Goal: Task Accomplishment & Management: Complete application form

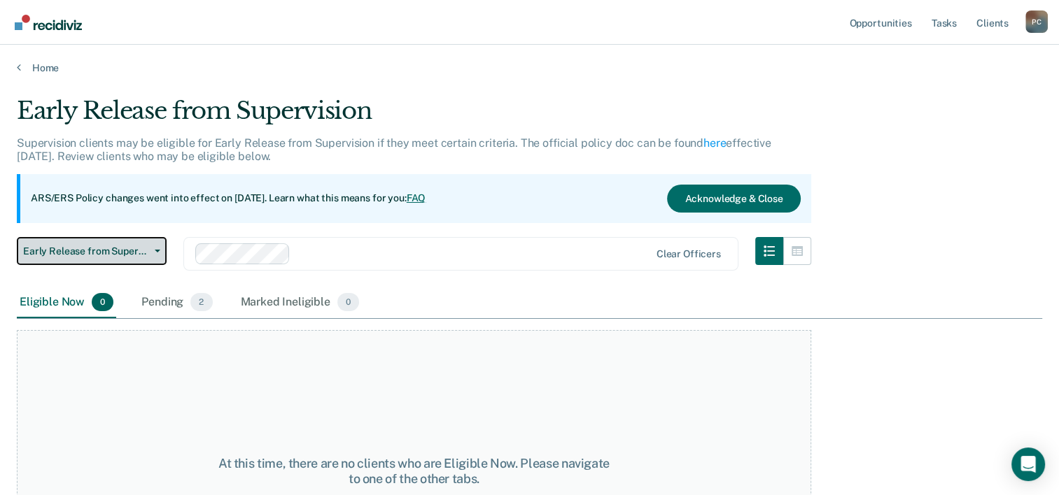
click at [62, 253] on span "Early Release from Supervision" at bounding box center [86, 252] width 126 height 12
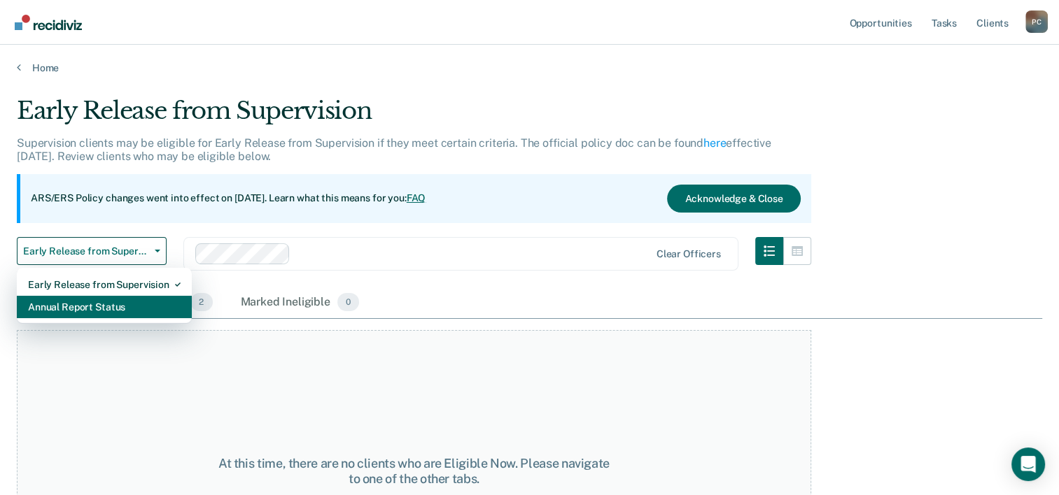
click at [64, 299] on div "Annual Report Status" at bounding box center [104, 307] width 153 height 22
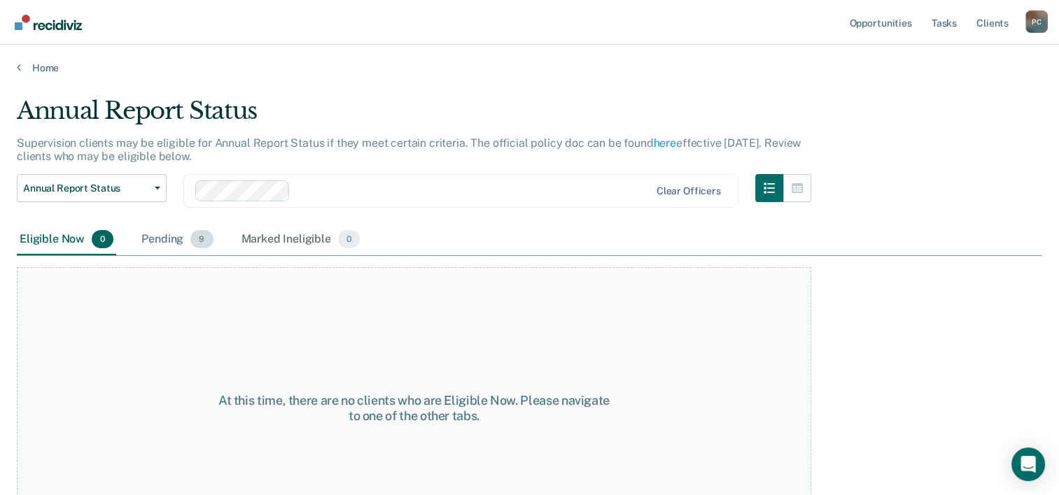
click at [176, 241] on div "Pending 9" at bounding box center [177, 240] width 77 height 31
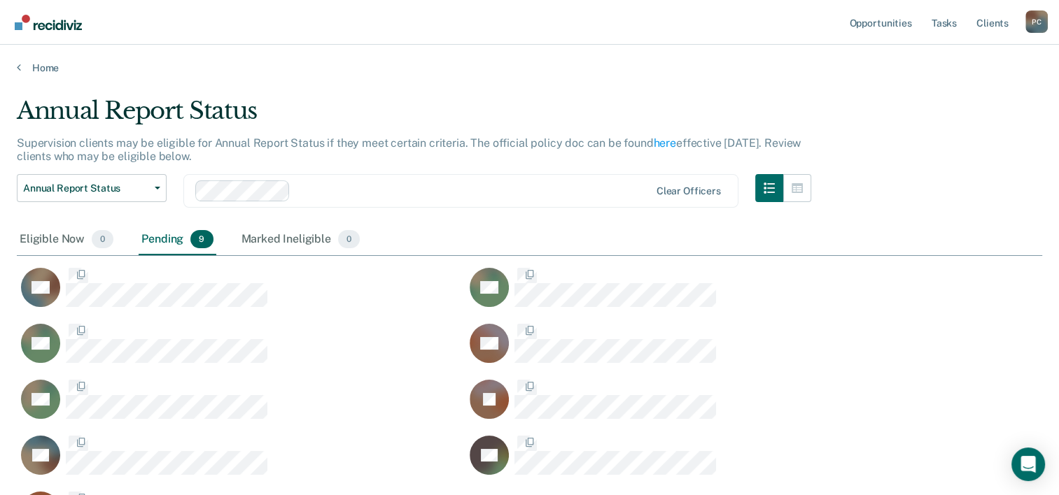
scroll to position [283, 1014]
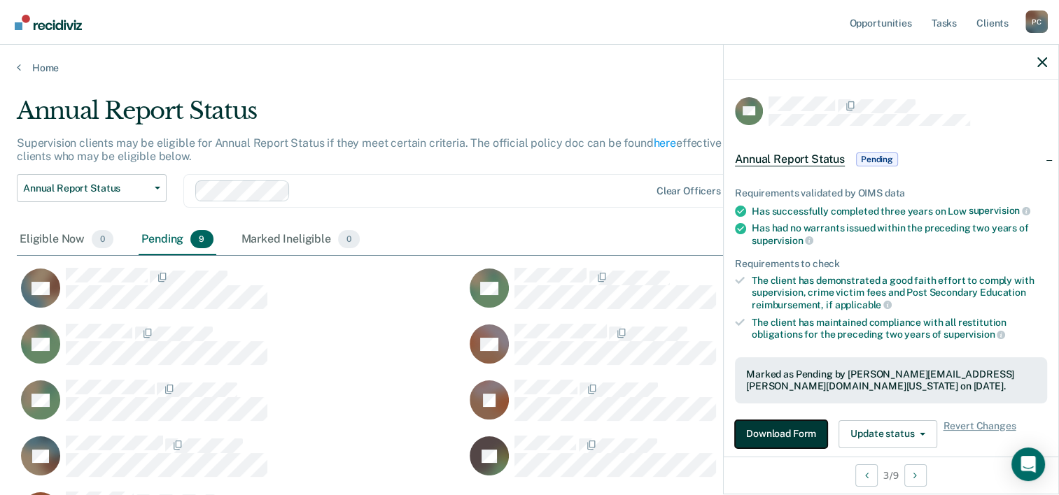
click at [788, 432] on button "Download Form" at bounding box center [781, 435] width 92 height 28
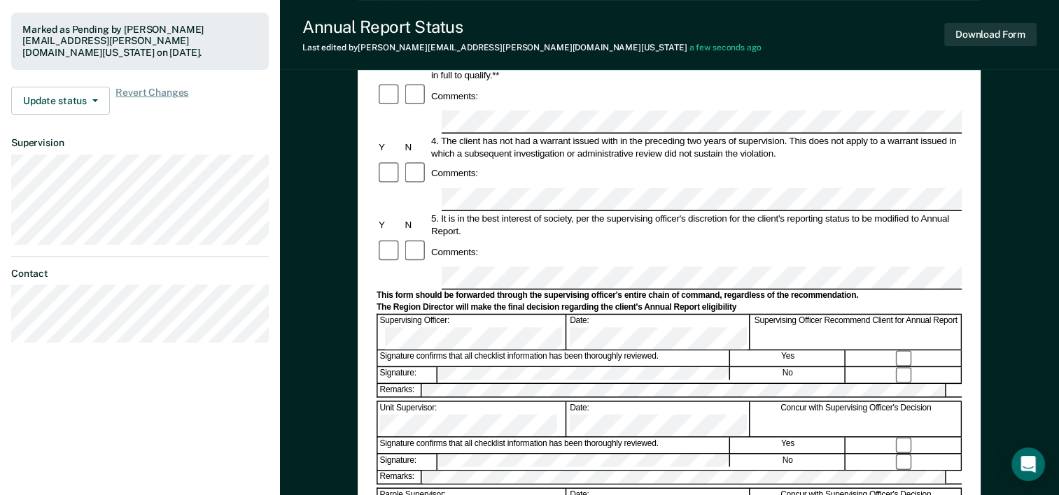
scroll to position [280, 0]
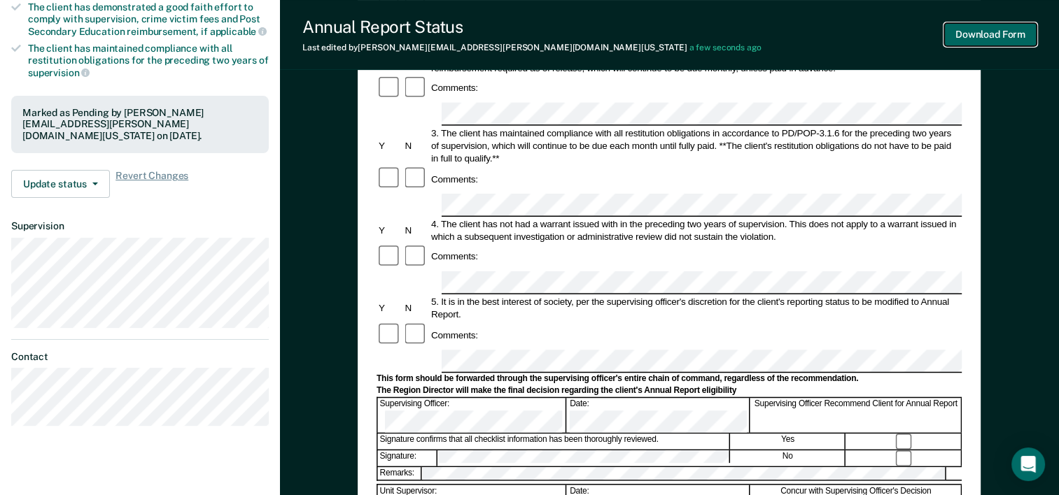
click at [972, 37] on button "Download Form" at bounding box center [990, 34] width 92 height 23
